Goal: Navigation & Orientation: Find specific page/section

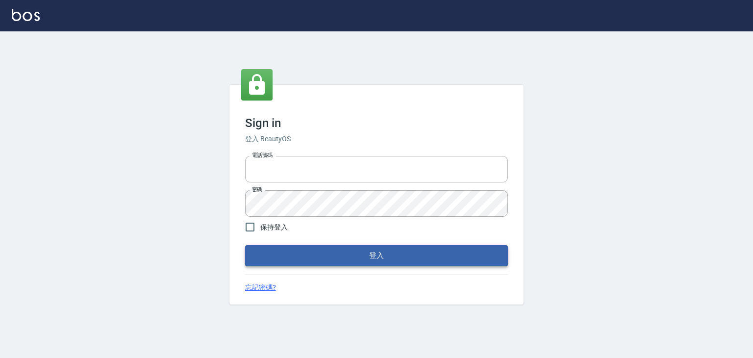
type input "0976025353"
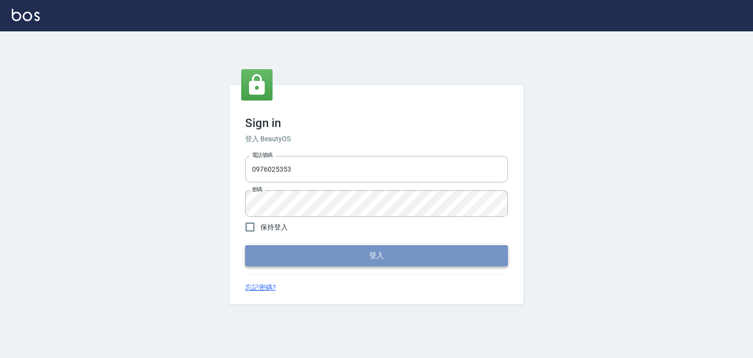
click at [393, 248] on button "登入" at bounding box center [376, 255] width 263 height 21
click at [393, 248] on form "電話號碼 [PHONE_NUMBER] 電話號碼 密碼 密碼 保持登入 登入" at bounding box center [376, 209] width 263 height 114
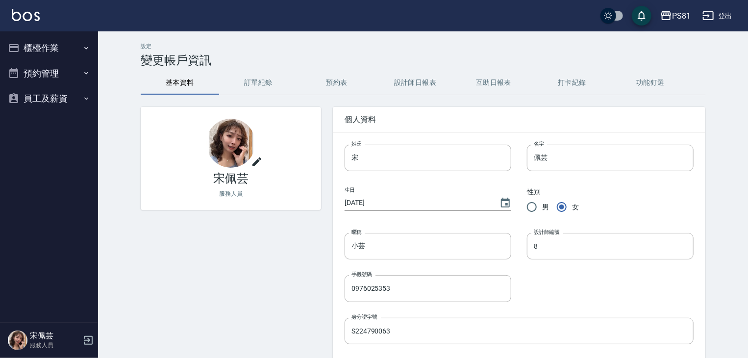
click at [51, 48] on button "櫃檯作業" at bounding box center [49, 48] width 90 height 26
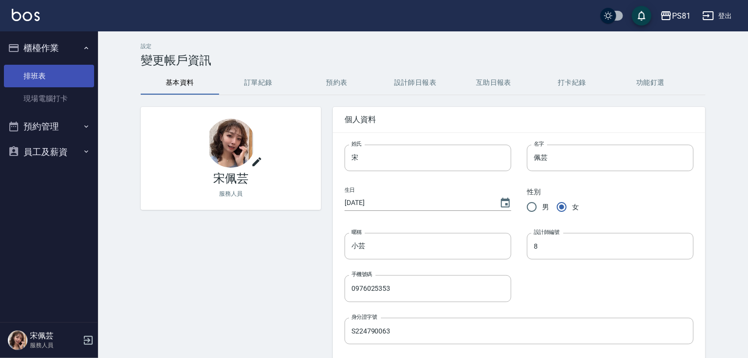
click at [67, 78] on link "排班表" at bounding box center [49, 76] width 90 height 23
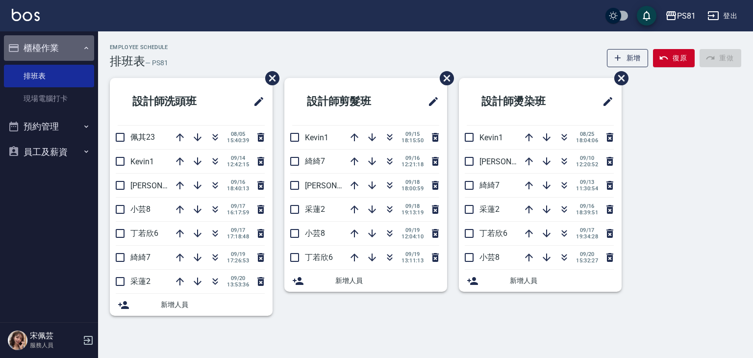
click at [53, 51] on button "櫃檯作業" at bounding box center [49, 48] width 90 height 26
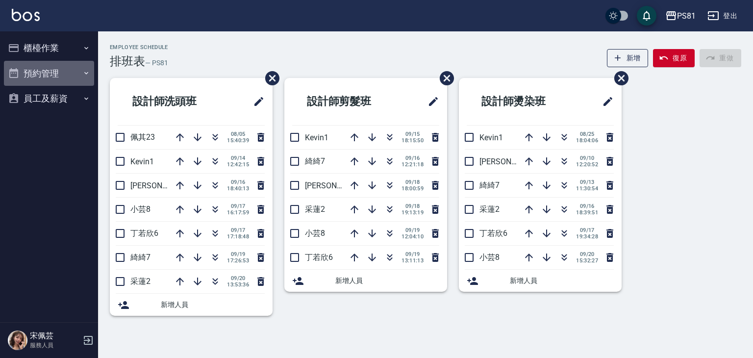
click at [67, 83] on button "預約管理" at bounding box center [49, 74] width 90 height 26
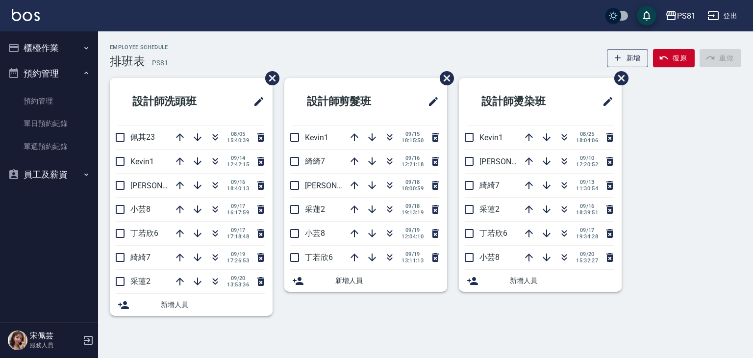
click at [69, 161] on ul "預約管理 單日預約紀錄 單週預約紀錄" at bounding box center [49, 124] width 90 height 76
click at [75, 169] on button "員工及薪資" at bounding box center [49, 175] width 90 height 26
click at [77, 172] on button "員工及薪資" at bounding box center [49, 175] width 90 height 26
click at [77, 195] on link "全店打卡記錄" at bounding box center [49, 202] width 90 height 23
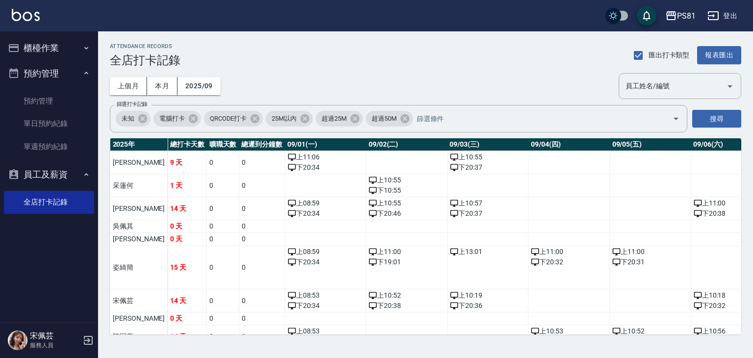
click at [55, 49] on button "櫃檯作業" at bounding box center [49, 48] width 90 height 26
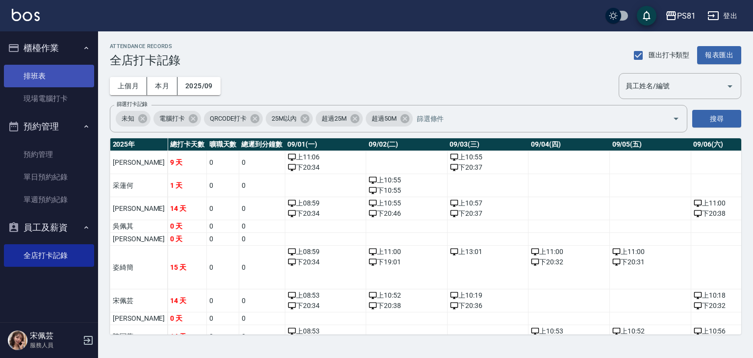
click at [55, 77] on link "排班表" at bounding box center [49, 76] width 90 height 23
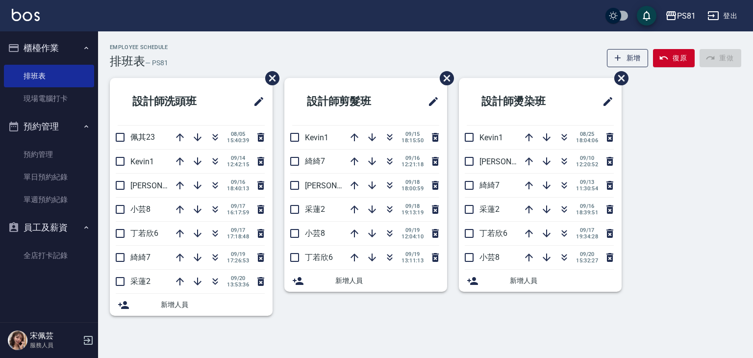
click at [56, 51] on button "櫃檯作業" at bounding box center [49, 48] width 90 height 26
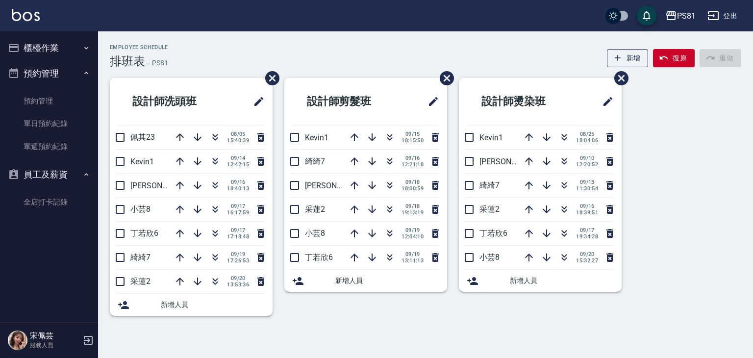
click at [54, 70] on button "預約管理" at bounding box center [49, 74] width 90 height 26
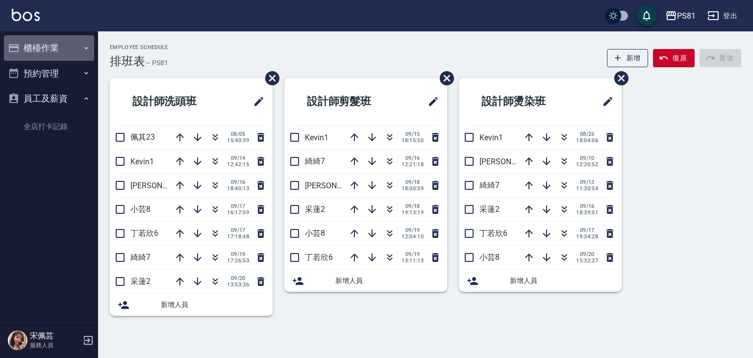
click at [50, 48] on button "櫃檯作業" at bounding box center [49, 48] width 90 height 26
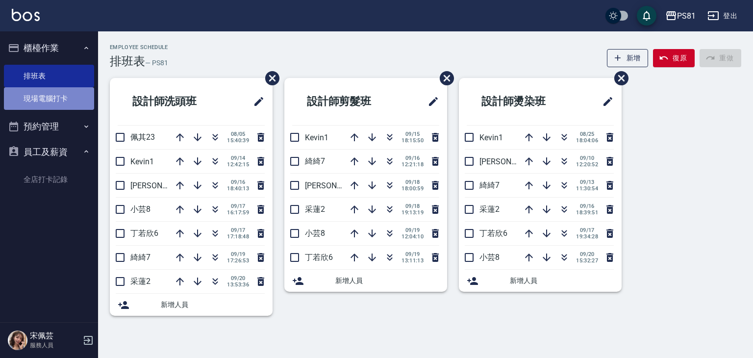
click at [61, 97] on link "現場電腦打卡" at bounding box center [49, 98] width 90 height 23
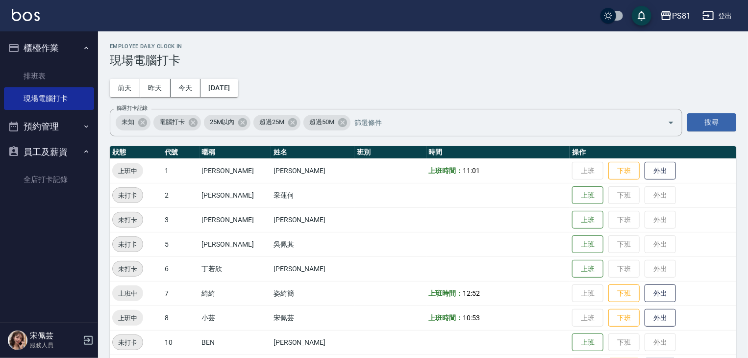
click at [72, 133] on button "預約管理" at bounding box center [49, 127] width 90 height 26
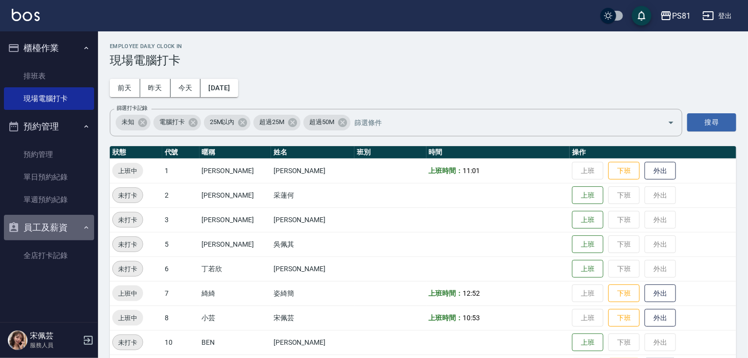
click at [74, 231] on button "員工及薪資" at bounding box center [49, 228] width 90 height 26
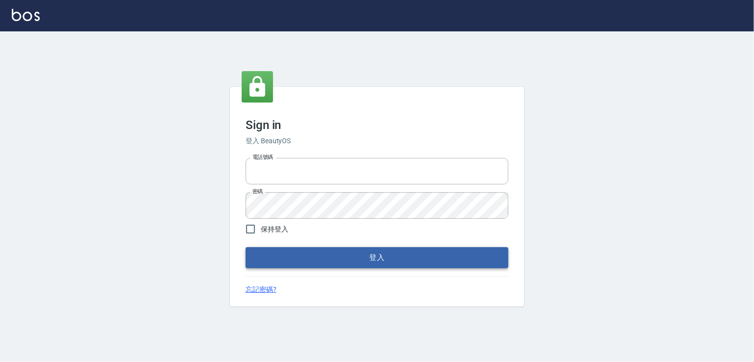
type input "0976025353"
click at [300, 254] on button "登入" at bounding box center [377, 257] width 263 height 21
type input "0976025353"
click at [295, 259] on button "登入" at bounding box center [377, 257] width 263 height 21
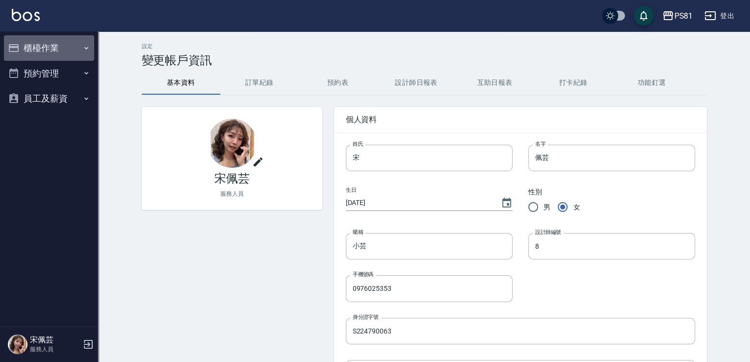
click at [43, 49] on button "櫃檯作業" at bounding box center [49, 48] width 90 height 26
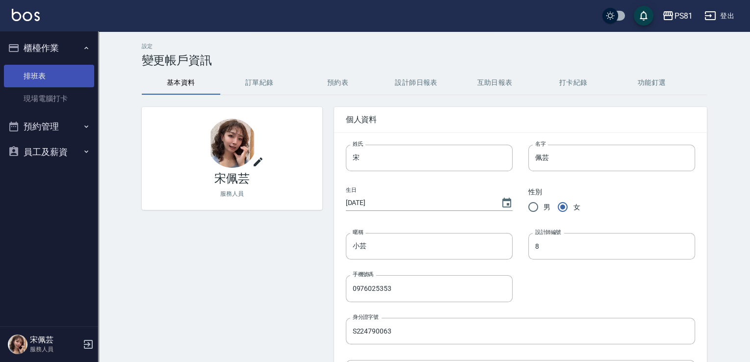
click at [51, 74] on link "排班表" at bounding box center [49, 76] width 90 height 23
